Goal: Task Accomplishment & Management: Manage account settings

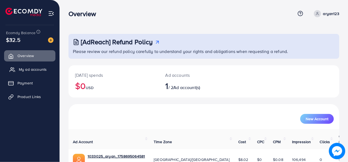
click at [40, 71] on span "My ad accounts" at bounding box center [33, 69] width 28 height 5
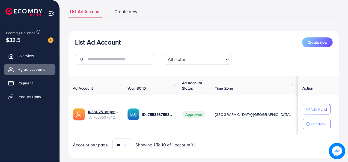
scroll to position [37, 0]
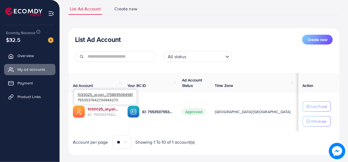
click at [106, 109] on link "1033025_aryan_1758695064581" at bounding box center [103, 108] width 31 height 5
click at [26, 93] on link "Product Links" at bounding box center [29, 96] width 51 height 11
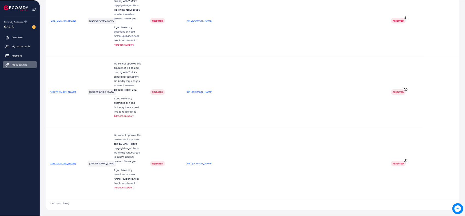
scroll to position [52, 0]
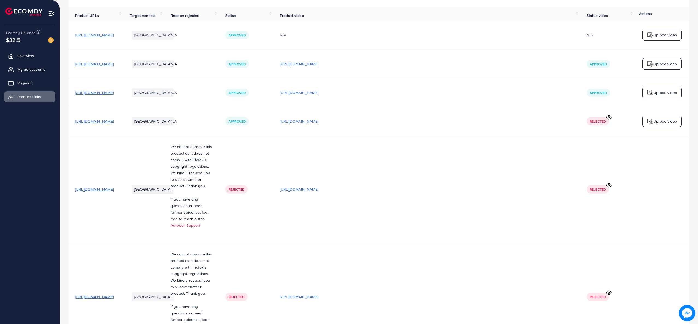
drag, startPoint x: 329, startPoint y: 1, endPoint x: 493, endPoint y: 152, distance: 222.9
click at [349, 152] on td "https://files.ecomdy.com/videos/74be431d-8236-40eb-852f-b171b3d8600b-1759353981…" at bounding box center [426, 189] width 307 height 107
drag, startPoint x: 70, startPoint y: 107, endPoint x: 631, endPoint y: 317, distance: 598.1
click at [0, 0] on div "2010x767 frames : 0 0 / 15 secs" at bounding box center [0, 0] width 0 height 0
click at [0, 0] on circle at bounding box center [0, 0] width 0 height 0
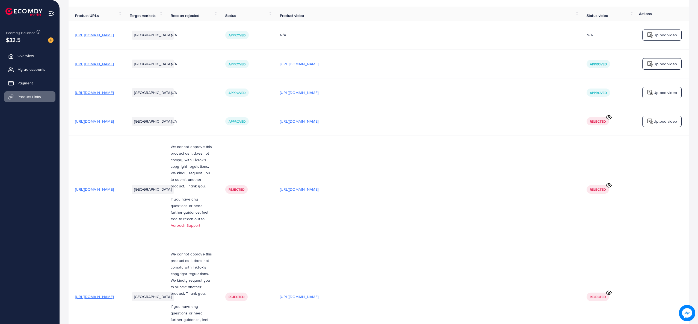
click at [0, 0] on img at bounding box center [0, 0] width 0 height 0
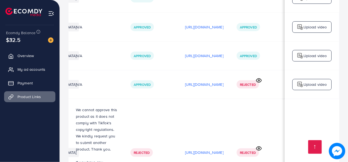
scroll to position [85, 0]
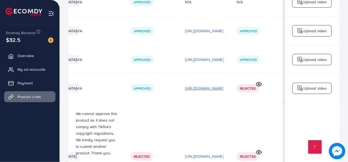
click at [197, 90] on p "https://files.ecomdy.com/videos/cd8ddf25-659c-4a25-89a4-9e4219c08ed0-1759341058…" at bounding box center [204, 88] width 39 height 7
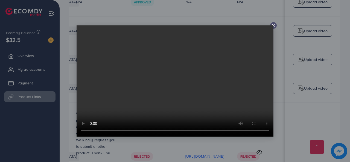
click at [275, 25] on div at bounding box center [273, 25] width 7 height 7
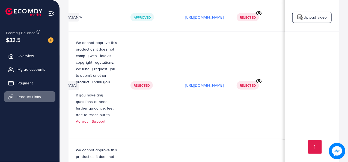
scroll to position [156, 0]
click at [206, 86] on p "https://files.ecomdy.com/videos/74be431d-8236-40eb-852f-b171b3d8600b-1759353981…" at bounding box center [204, 85] width 39 height 7
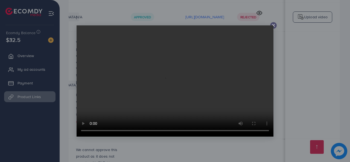
click at [272, 27] on video at bounding box center [174, 80] width 197 height 111
click at [274, 25] on line at bounding box center [273, 25] width 2 height 2
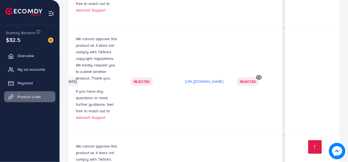
scroll to position [277, 0]
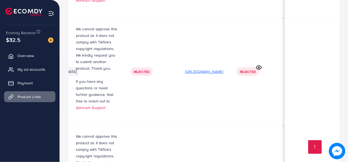
click at [206, 73] on p "https://files.ecomdy.com/videos/f4753ff1-b95f-4285-87c3-a7b4fbd074e2-1759354044…" at bounding box center [204, 71] width 39 height 7
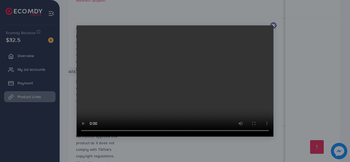
click at [273, 25] on line at bounding box center [273, 25] width 2 height 2
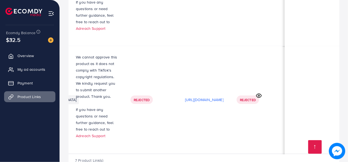
scroll to position [375, 0]
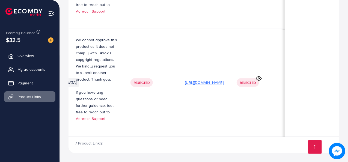
click at [185, 81] on p "https://files.ecomdy.com/videos/c974523f-1610-4d60-bad4-255554542ecf-1759354147…" at bounding box center [204, 82] width 39 height 7
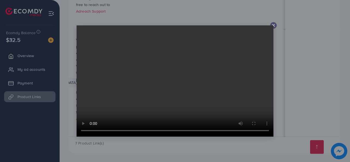
click at [272, 26] on video at bounding box center [174, 80] width 197 height 111
click at [273, 25] on icon at bounding box center [273, 25] width 4 height 4
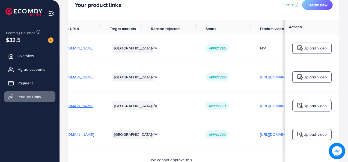
scroll to position [0, 0]
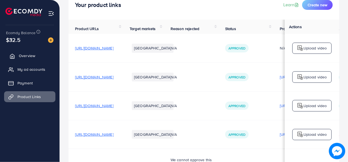
click at [26, 58] on span "Overview" at bounding box center [27, 55] width 16 height 5
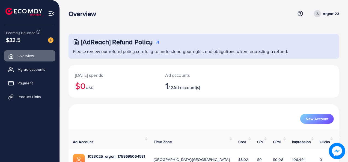
scroll to position [26, 0]
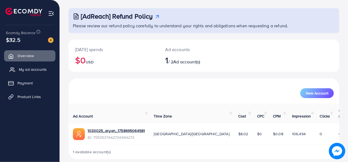
click at [38, 71] on span "My ad accounts" at bounding box center [33, 69] width 28 height 5
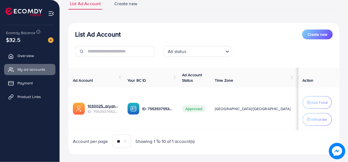
scroll to position [43, 0]
click at [307, 118] on icon "button" at bounding box center [309, 119] width 4 height 4
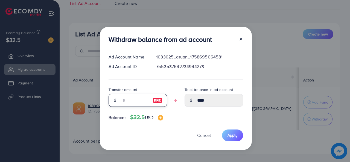
click at [128, 103] on input "text" at bounding box center [134, 100] width 27 height 13
type input "*"
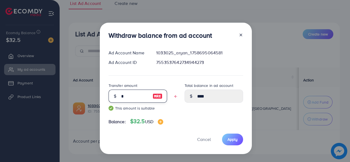
type input "****"
type input "***"
type input "****"
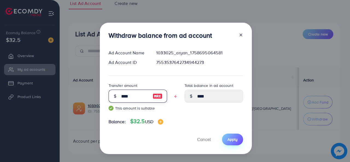
type input "****"
click at [227, 137] on span "Apply" at bounding box center [232, 139] width 10 height 5
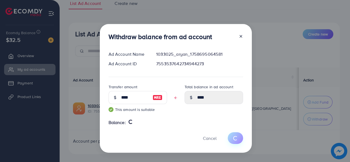
type input "****"
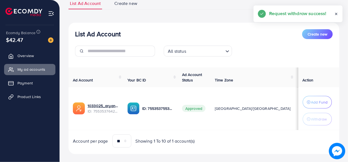
click at [337, 14] on line at bounding box center [337, 14] width 2 height 2
